Goal: Task Accomplishment & Management: Manage account settings

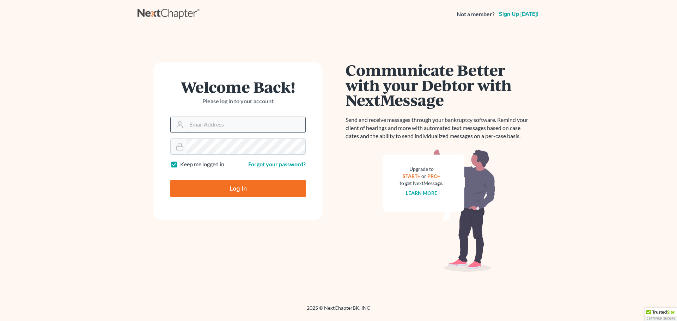
drag, startPoint x: 227, startPoint y: 127, endPoint x: 227, endPoint y: 117, distance: 9.2
click at [227, 127] on input "Email Address" at bounding box center [245, 125] width 119 height 16
type input "[PERSON_NAME][EMAIL_ADDRESS][DOMAIN_NAME]"
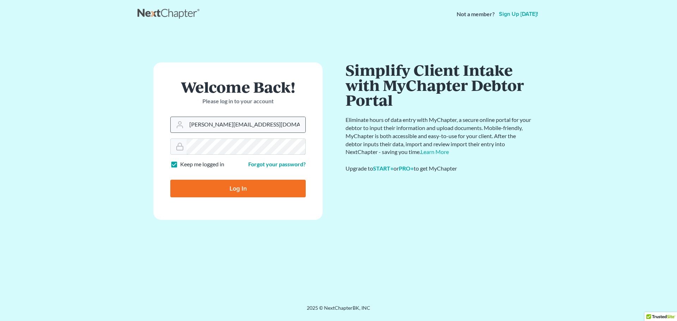
click at [170, 180] on input "Log In" at bounding box center [237, 189] width 135 height 18
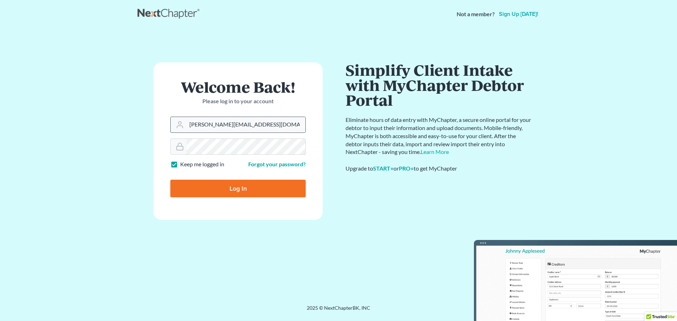
type input "Thinking..."
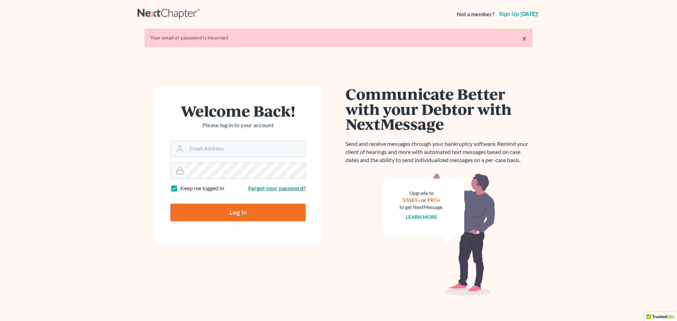
click at [263, 188] on link "Forgot your password?" at bounding box center [276, 188] width 57 height 7
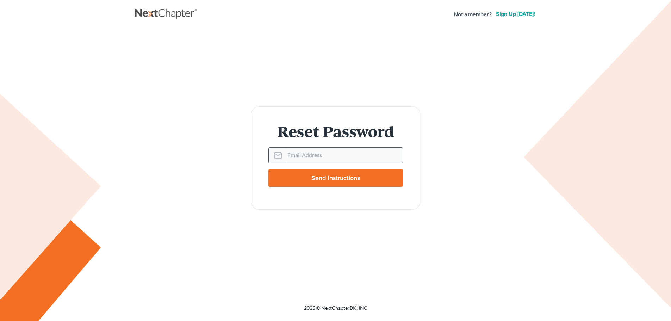
click at [311, 159] on input "Email Address" at bounding box center [344, 156] width 118 height 16
type input "[PERSON_NAME][EMAIL_ADDRESS][DOMAIN_NAME]"
click at [334, 179] on input "Send Instructions" at bounding box center [336, 178] width 135 height 18
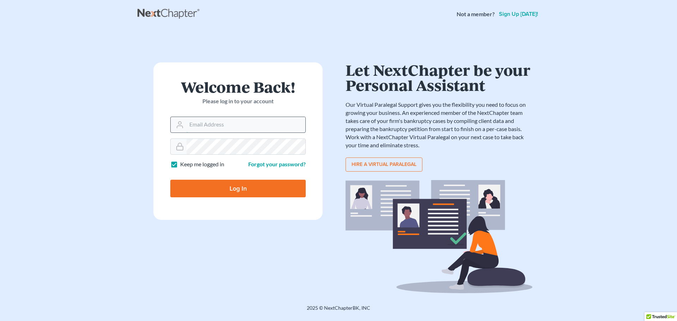
click at [211, 127] on input "Email Address" at bounding box center [245, 125] width 119 height 16
paste input "[PERSON_NAME][EMAIL_ADDRESS][DOMAIN_NAME]"
type input "[PERSON_NAME][EMAIL_ADDRESS][DOMAIN_NAME]"
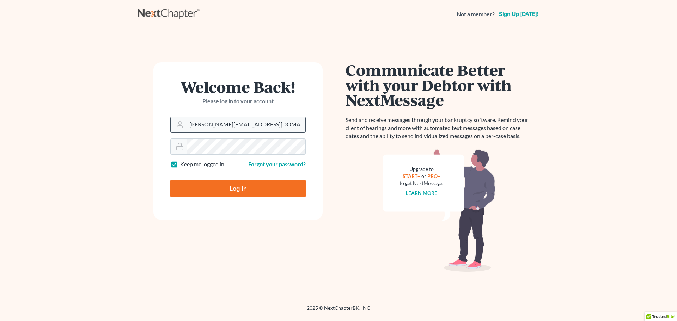
click at [245, 130] on input "[PERSON_NAME][EMAIL_ADDRESS][DOMAIN_NAME]" at bounding box center [245, 125] width 119 height 16
